Goal: Task Accomplishment & Management: Use online tool/utility

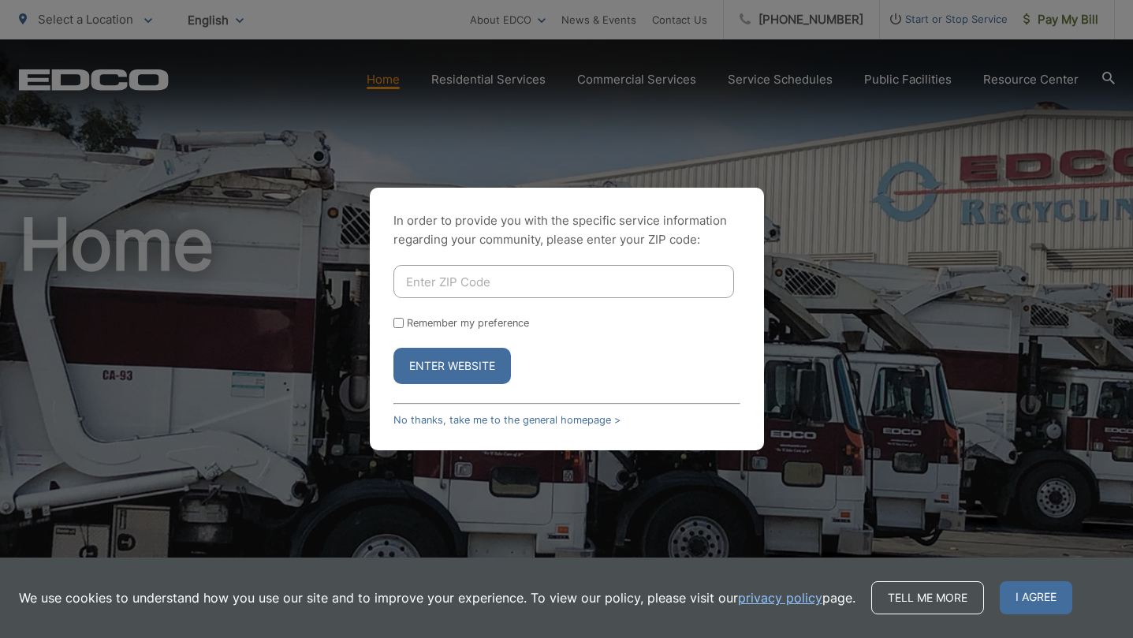
click at [446, 286] on input "Enter ZIP Code" at bounding box center [563, 281] width 340 height 33
type input "92064"
click at [393, 348] on button "Enter Website" at bounding box center [451, 366] width 117 height 36
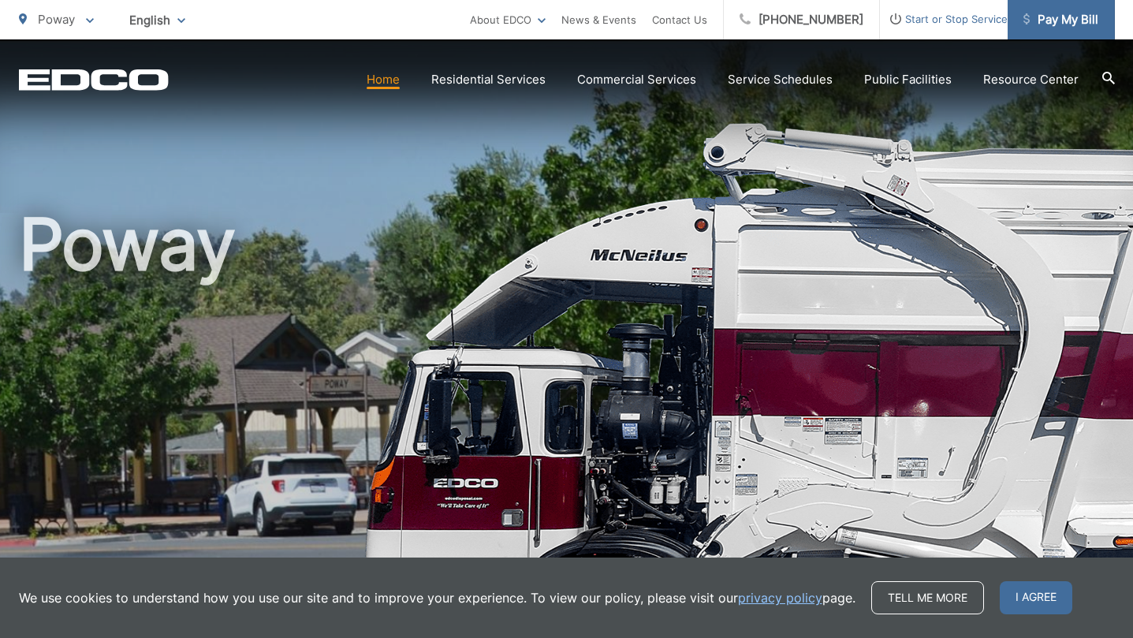
click at [1059, 19] on span "Pay My Bill" at bounding box center [1060, 19] width 75 height 19
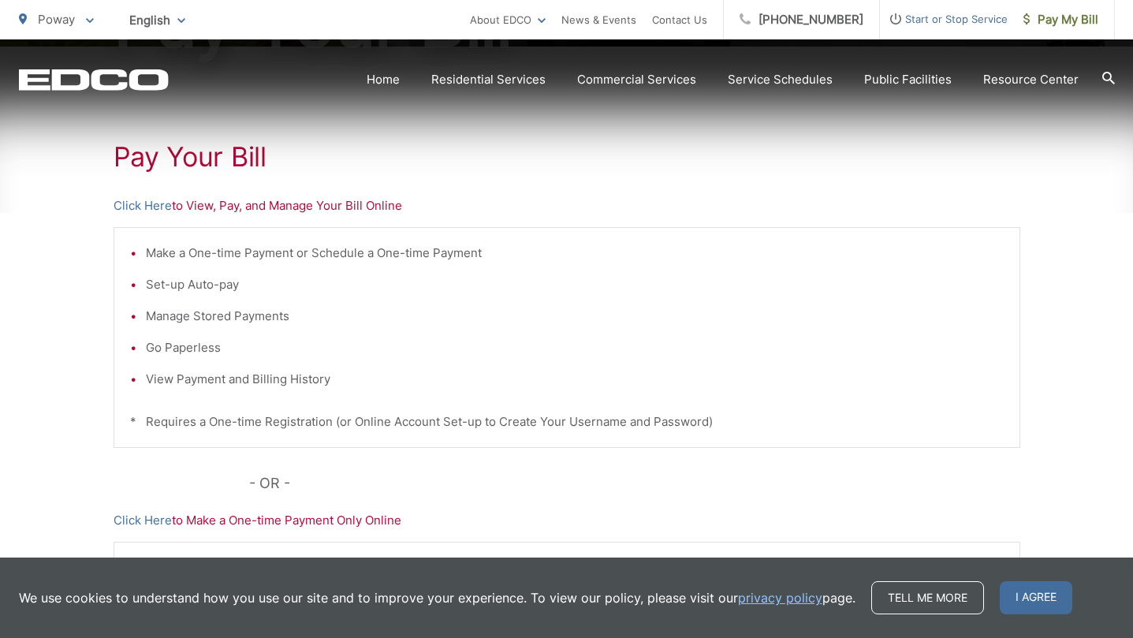
scroll to position [283, 0]
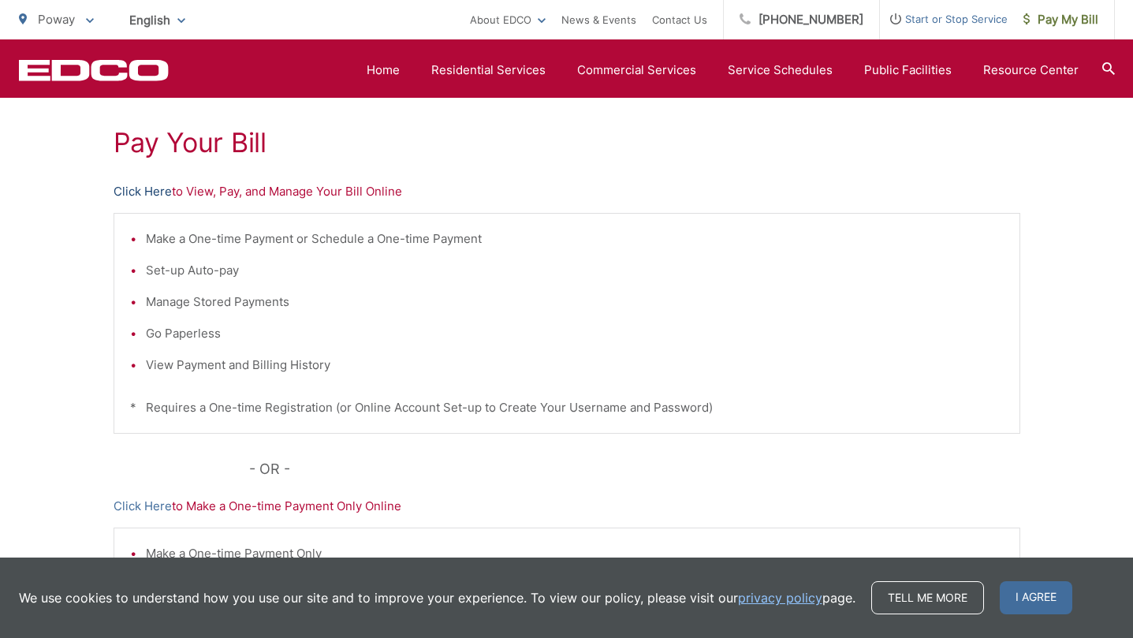
click at [138, 190] on link "Click Here" at bounding box center [142, 191] width 58 height 19
